Goal: Find contact information: Find contact information

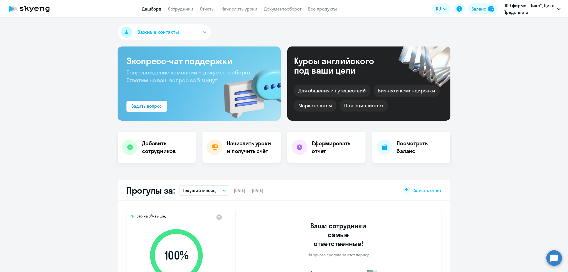
select select "30"
click at [182, 10] on link "Сотрудники" at bounding box center [180, 9] width 25 height 6
select select "30"
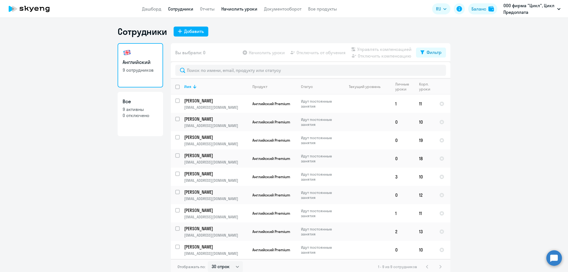
click at [242, 9] on link "Начислить уроки" at bounding box center [239, 9] width 36 height 6
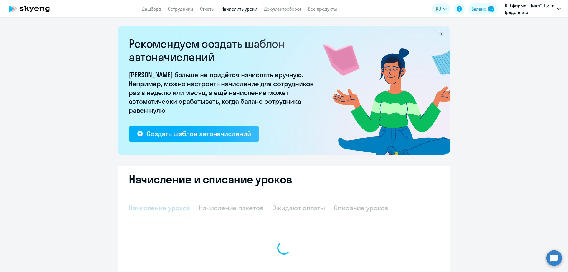
select select "10"
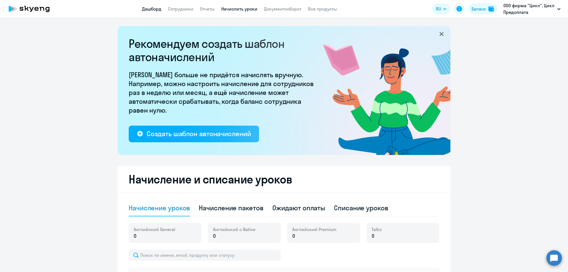
click at [151, 8] on link "Дашборд" at bounding box center [151, 9] width 19 height 6
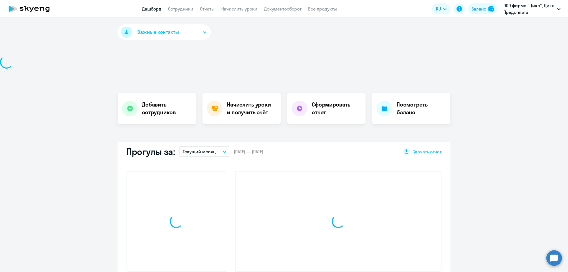
select select "30"
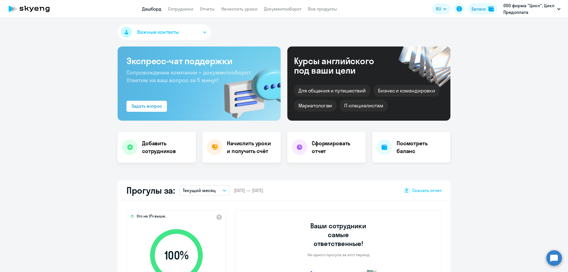
click at [416, 148] on h4 "Посмотреть баланс" at bounding box center [420, 148] width 49 height 16
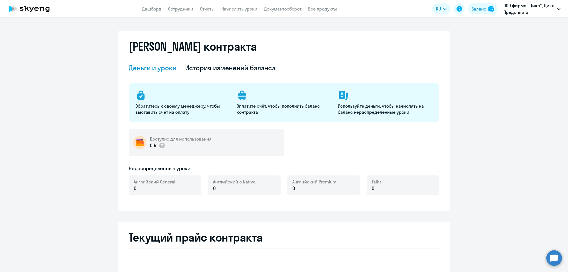
select select "english_adult_not_native_speaker"
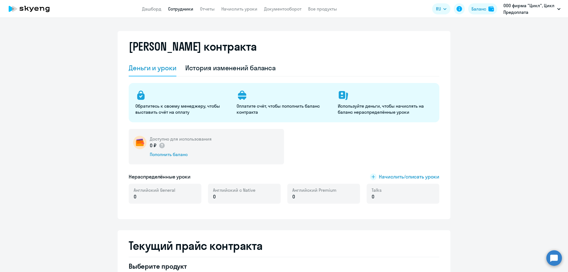
click at [179, 6] on link "Сотрудники" at bounding box center [180, 9] width 25 height 6
select select "30"
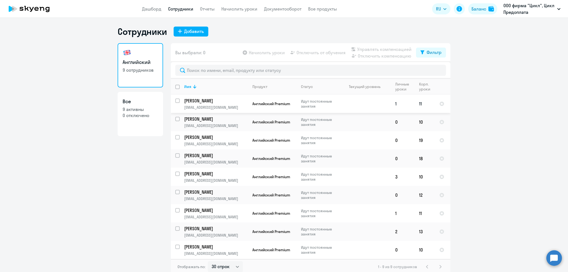
click at [216, 104] on td "[PERSON_NAME] [PERSON_NAME][EMAIL_ADDRESS][DOMAIN_NAME]" at bounding box center [214, 104] width 68 height 18
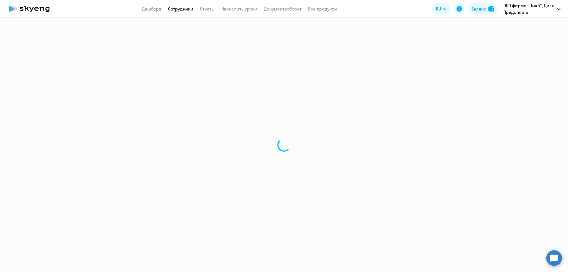
select select "english"
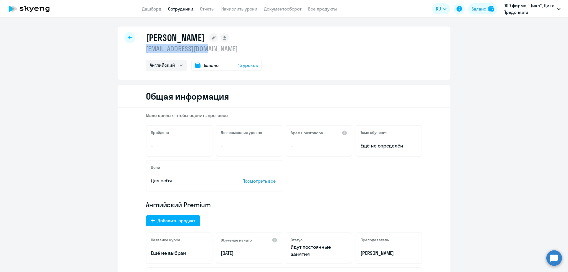
drag, startPoint x: 210, startPoint y: 48, endPoint x: 138, endPoint y: 48, distance: 72.1
click at [138, 48] on div "[PERSON_NAME] [EMAIL_ADDRESS][DOMAIN_NAME] Английский Баланс 15 уроков" at bounding box center [284, 53] width 333 height 53
copy p "[EMAIL_ADDRESS][DOMAIN_NAME]"
